Goal: Check status

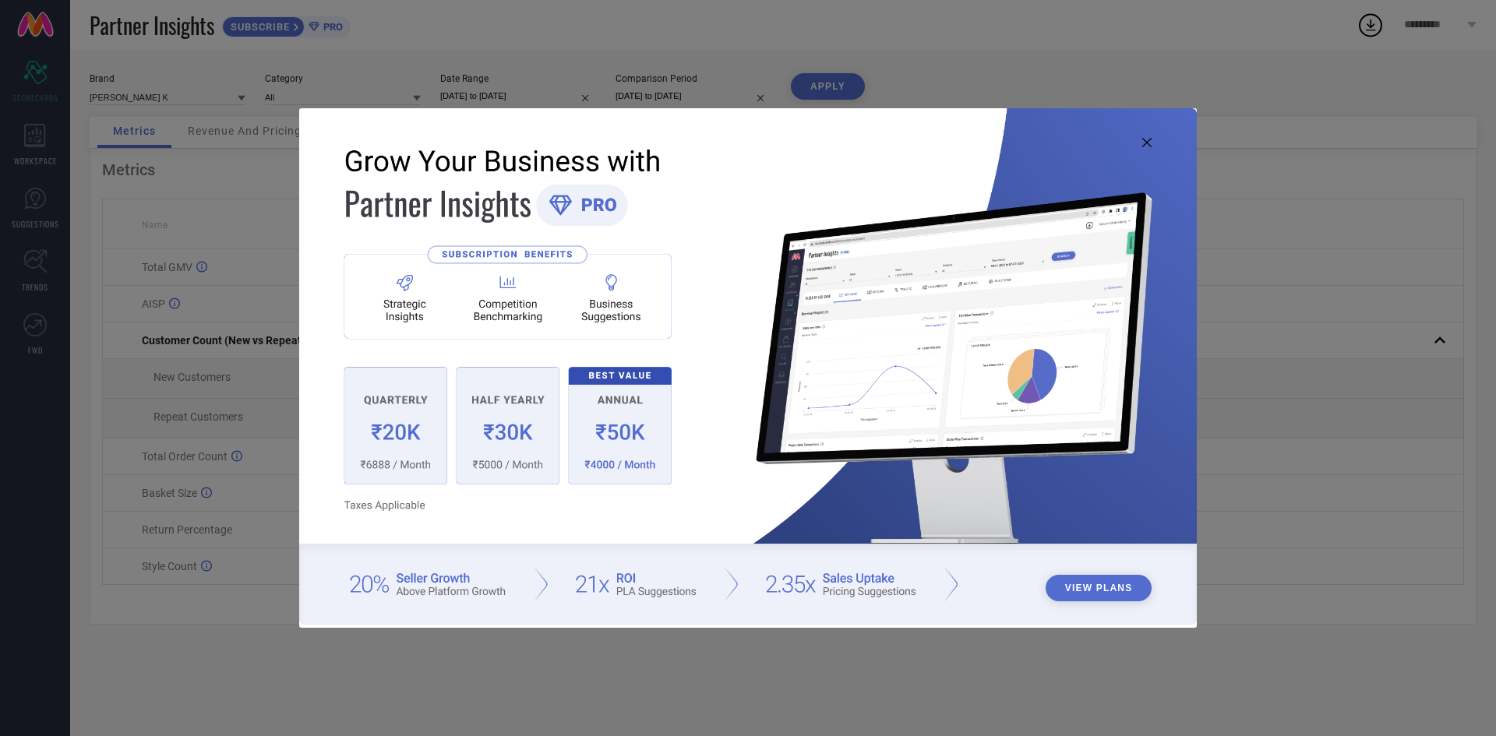
click at [1148, 143] on icon at bounding box center [1146, 142] width 9 height 9
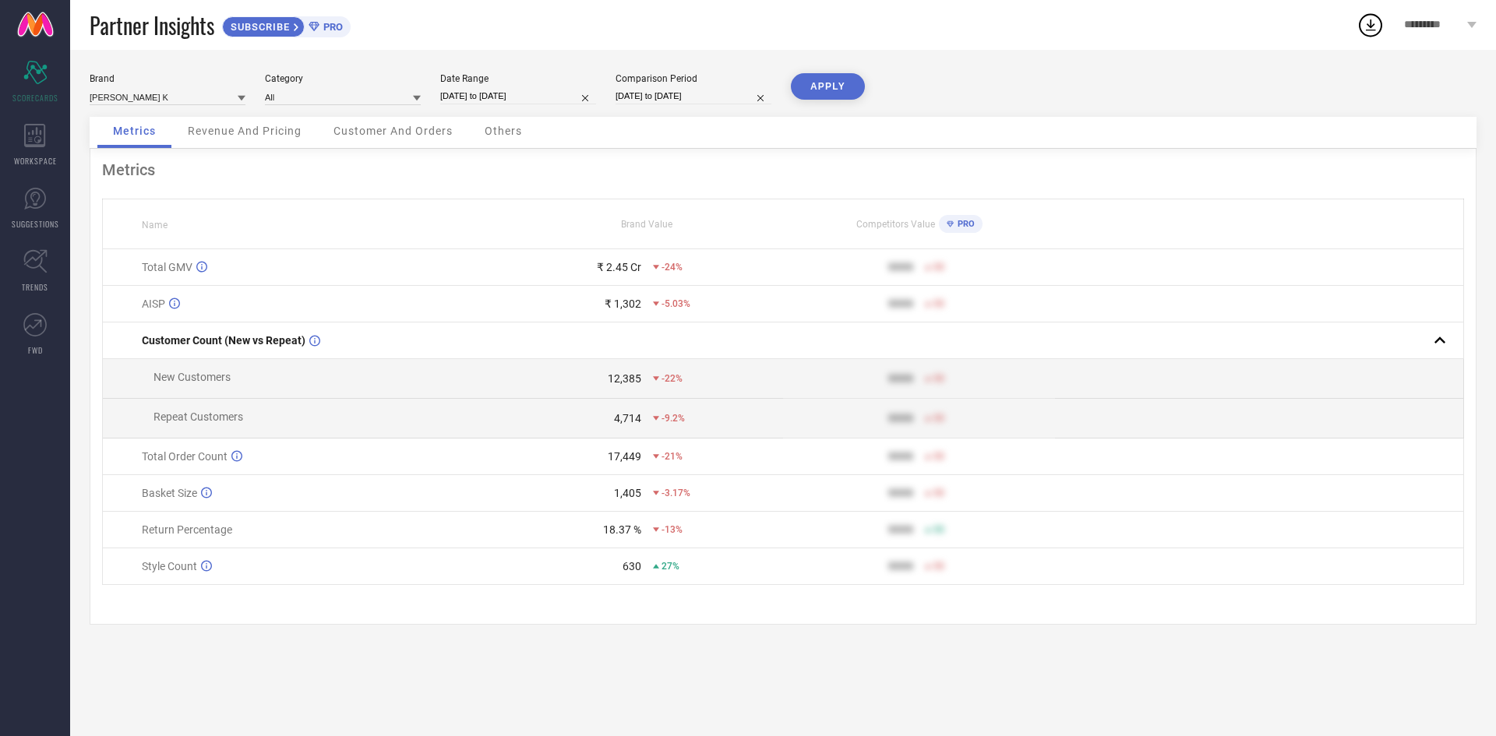
click at [555, 98] on input "[DATE] to [DATE]" at bounding box center [518, 96] width 156 height 16
select select "8"
select select "2025"
select select "9"
select select "2025"
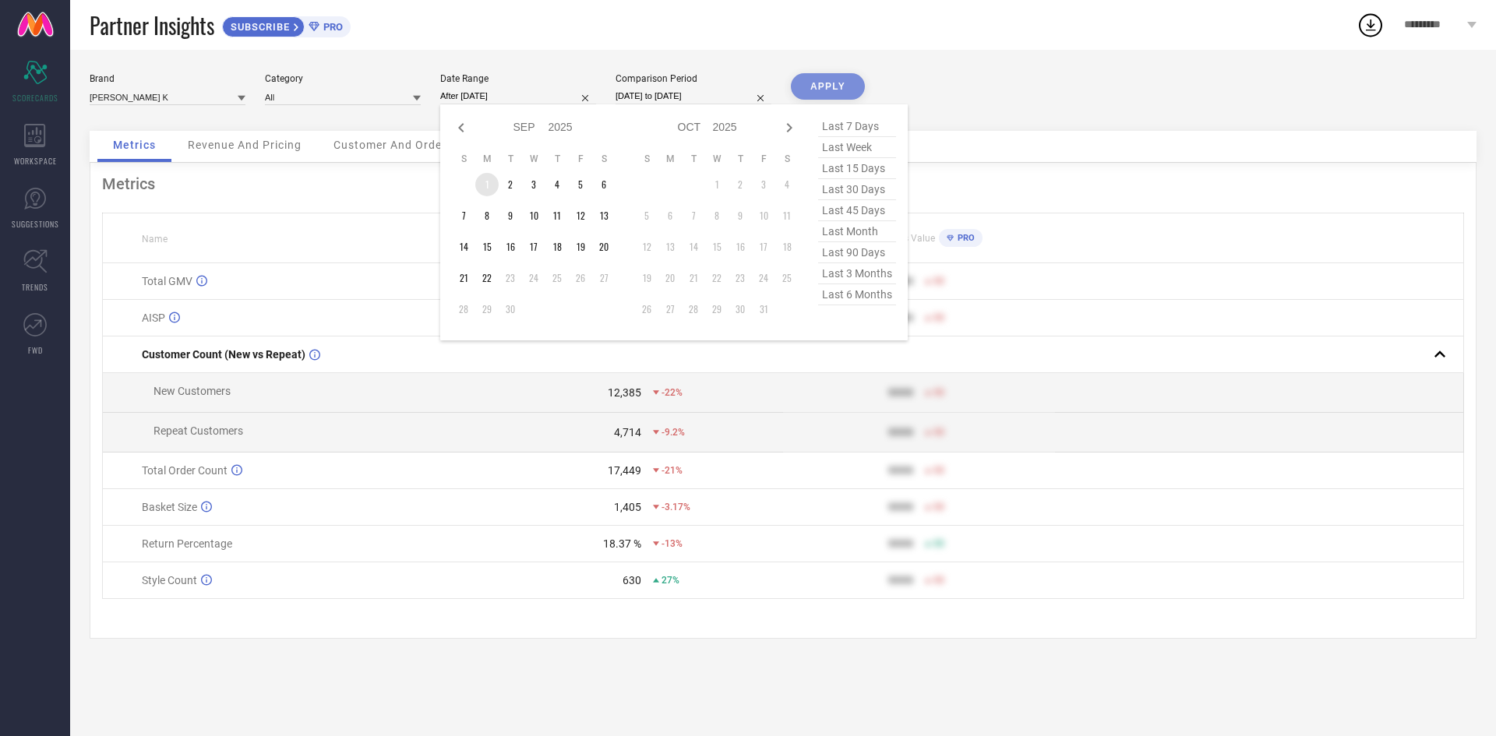
click at [482, 186] on td "1" at bounding box center [486, 184] width 23 height 23
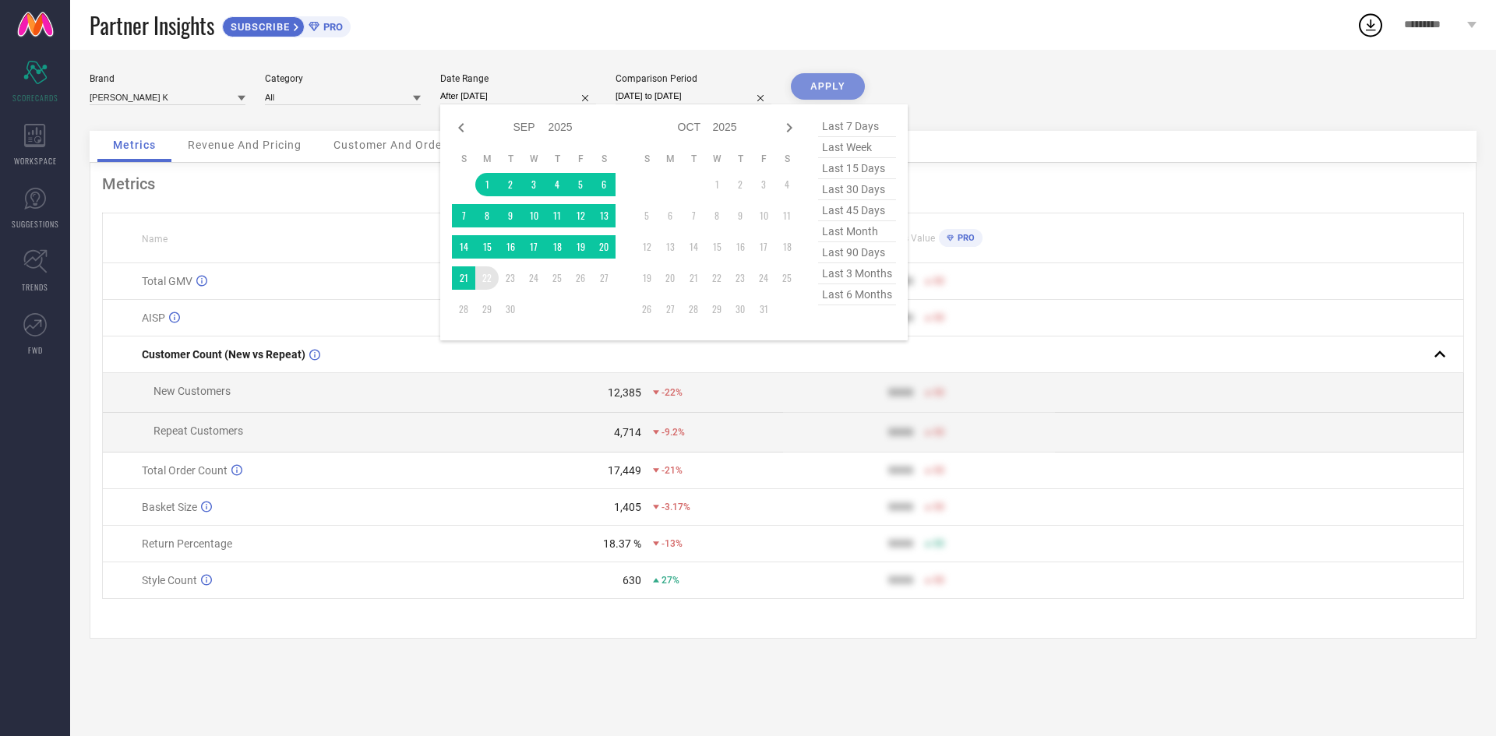
type input "[DATE] to [DATE]"
